Goal: Understand process/instructions: Learn about a topic

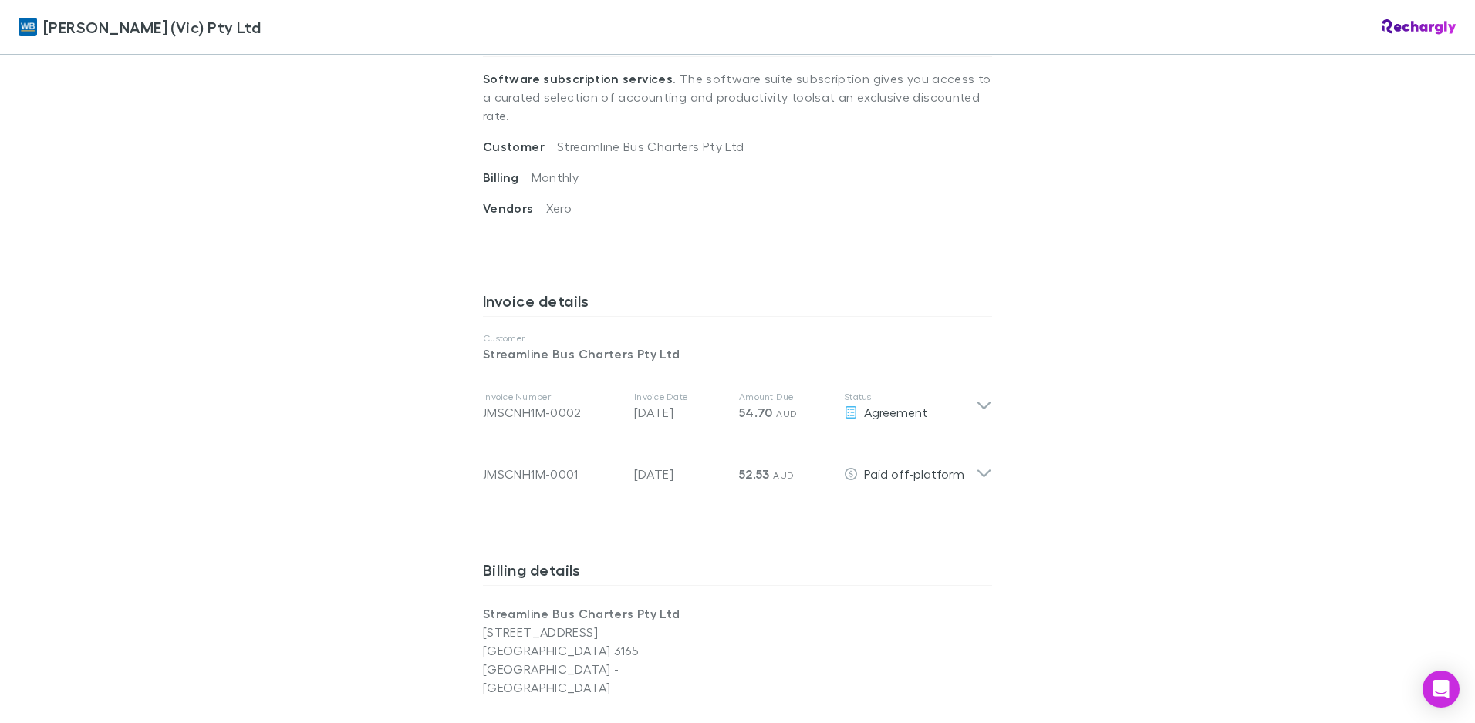
scroll to position [607, 0]
